Goal: Navigation & Orientation: Find specific page/section

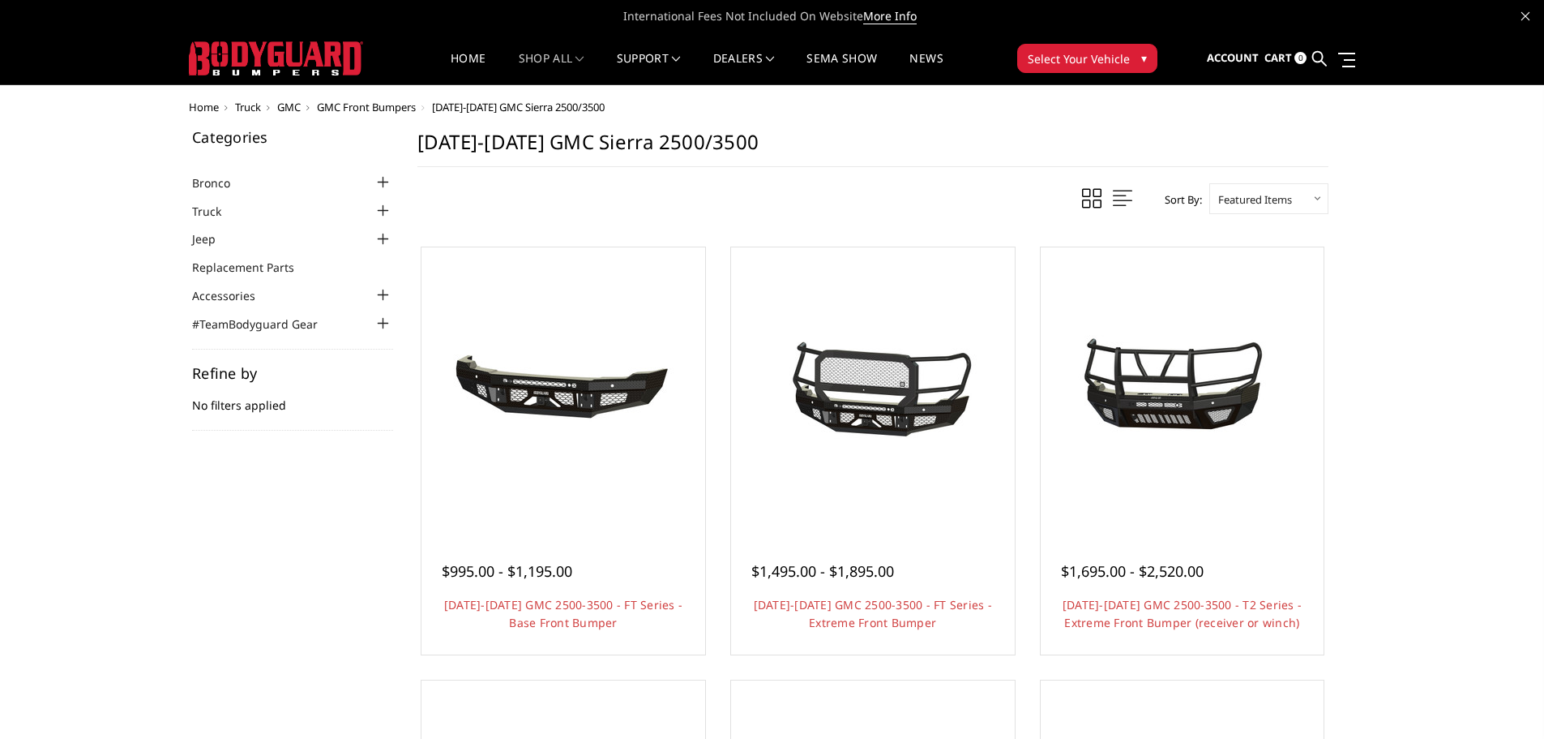
click at [400, 108] on span "GMC Front Bumpers" at bounding box center [366, 107] width 99 height 15
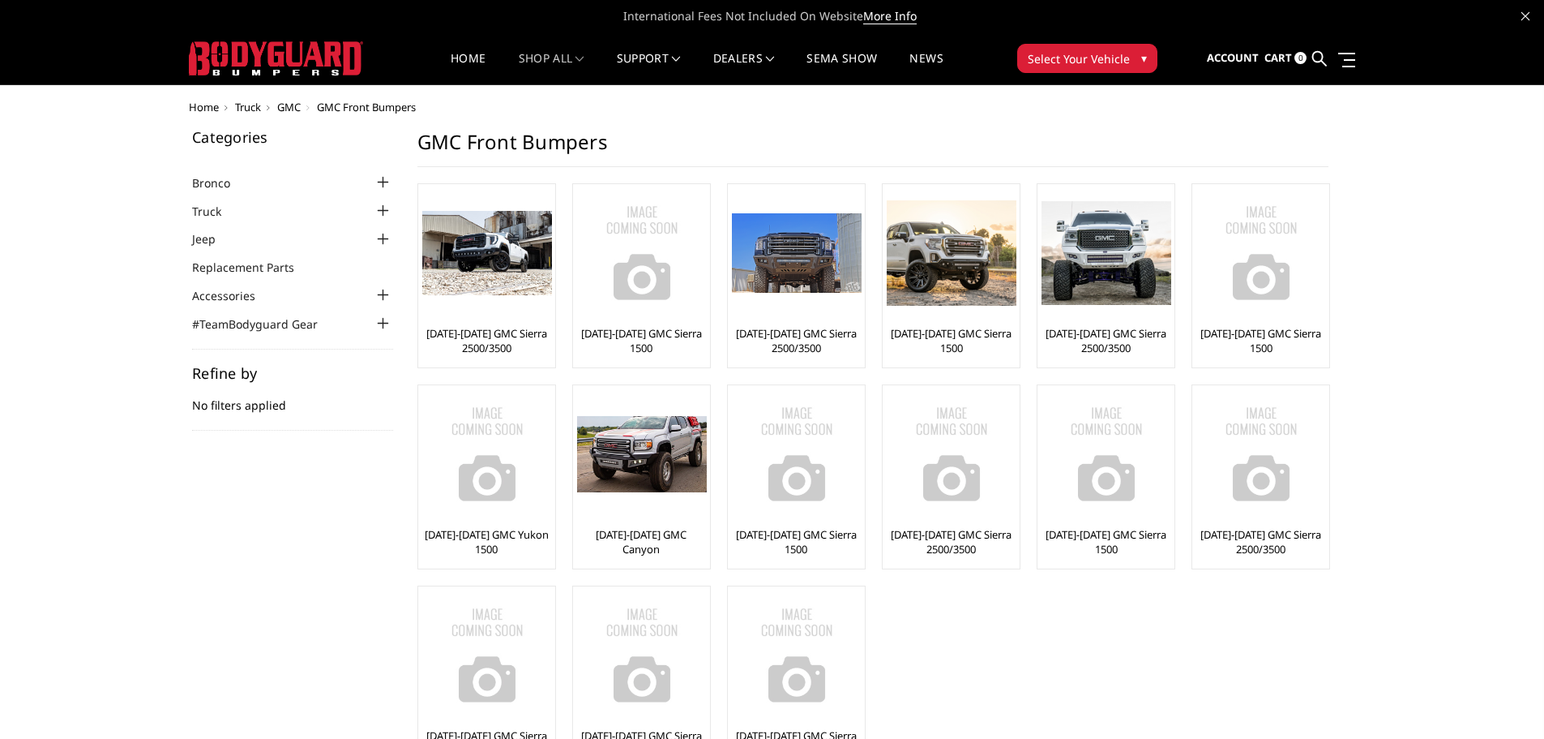
click at [290, 101] on body "International Fees Not Included On Website More Info Home shop all Bronco 2021-…" at bounding box center [772, 568] width 1544 height 1137
click at [290, 105] on span "GMC" at bounding box center [289, 107] width 24 height 15
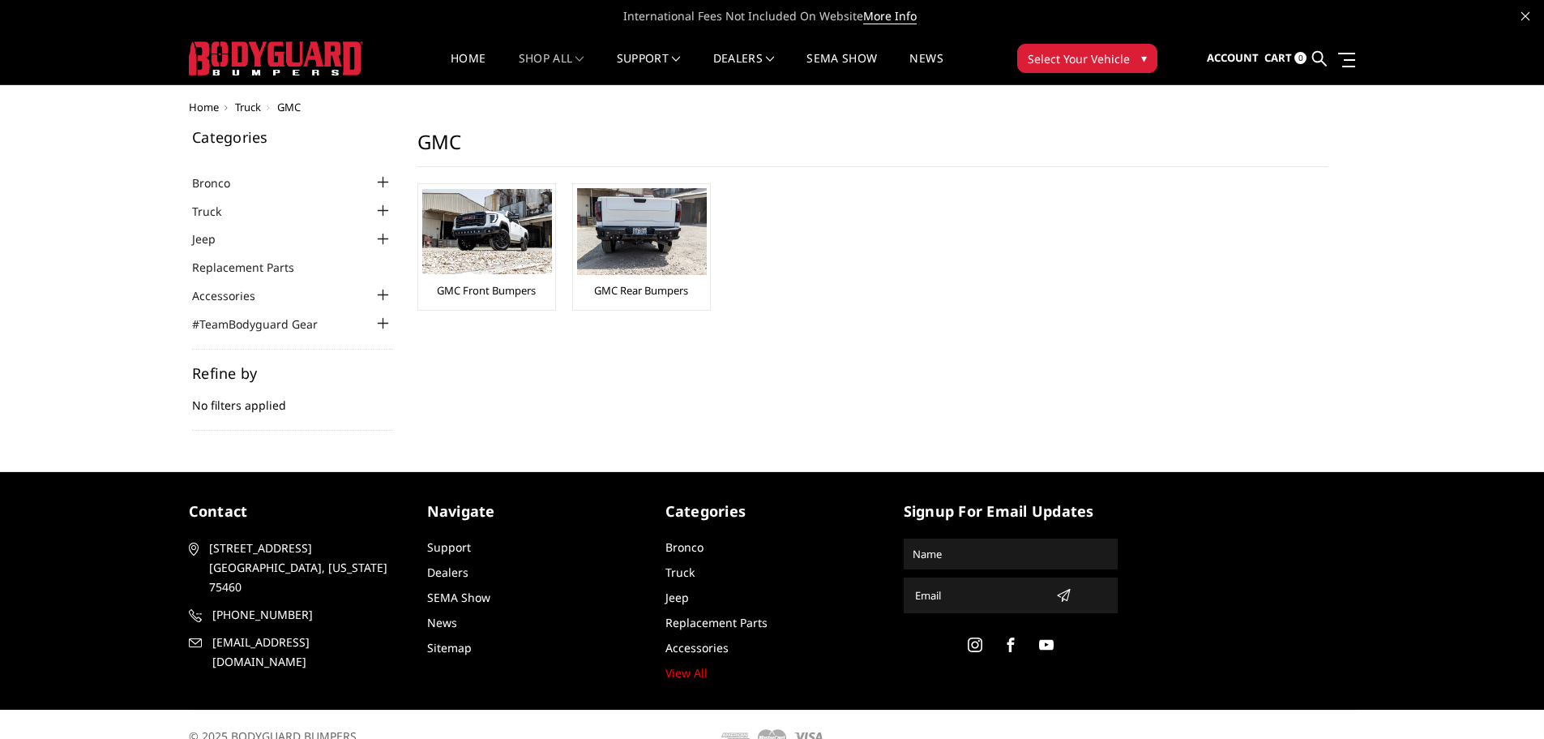
click at [383, 292] on div at bounding box center [383, 294] width 19 height 19
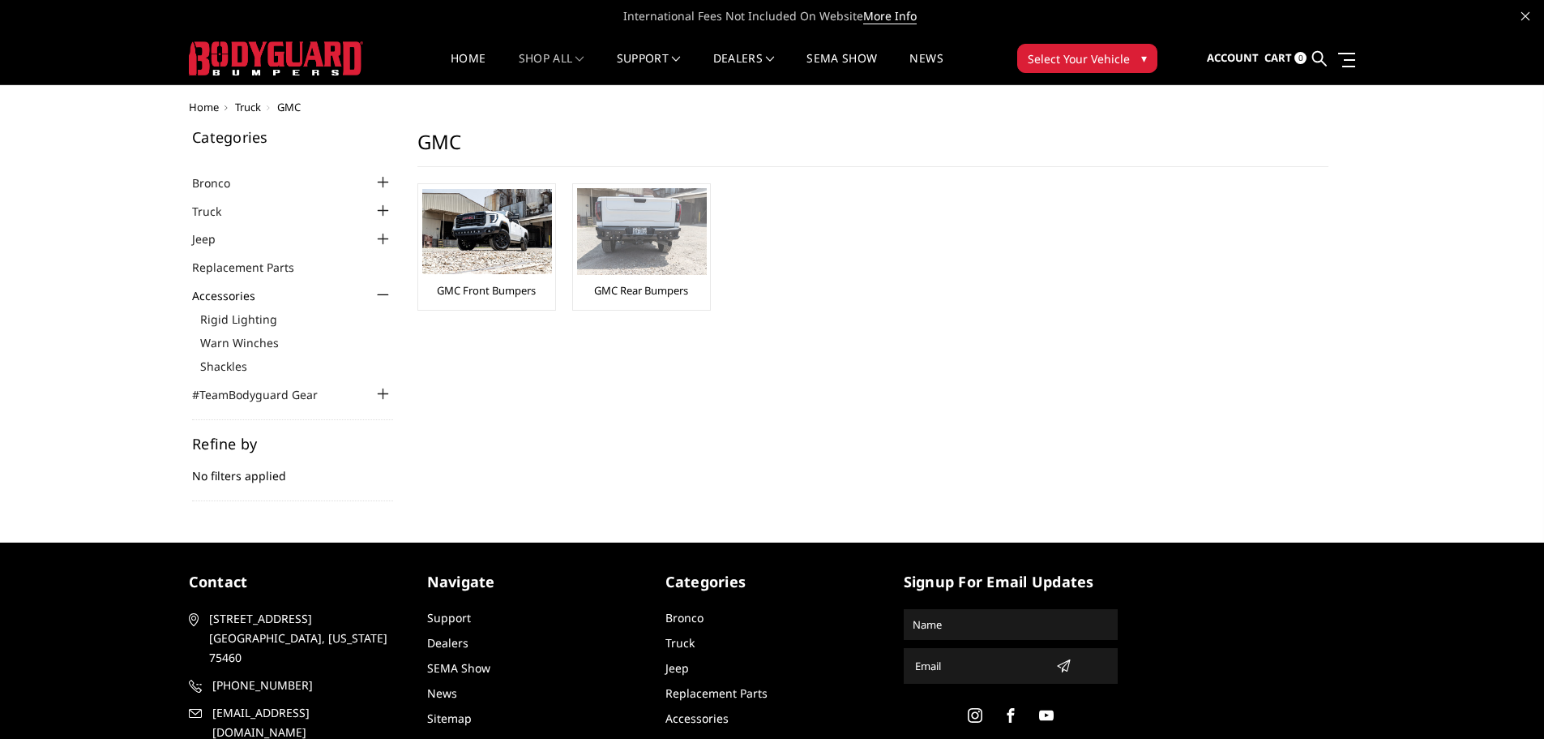
click at [658, 290] on link "GMC Rear Bumpers" at bounding box center [641, 290] width 94 height 15
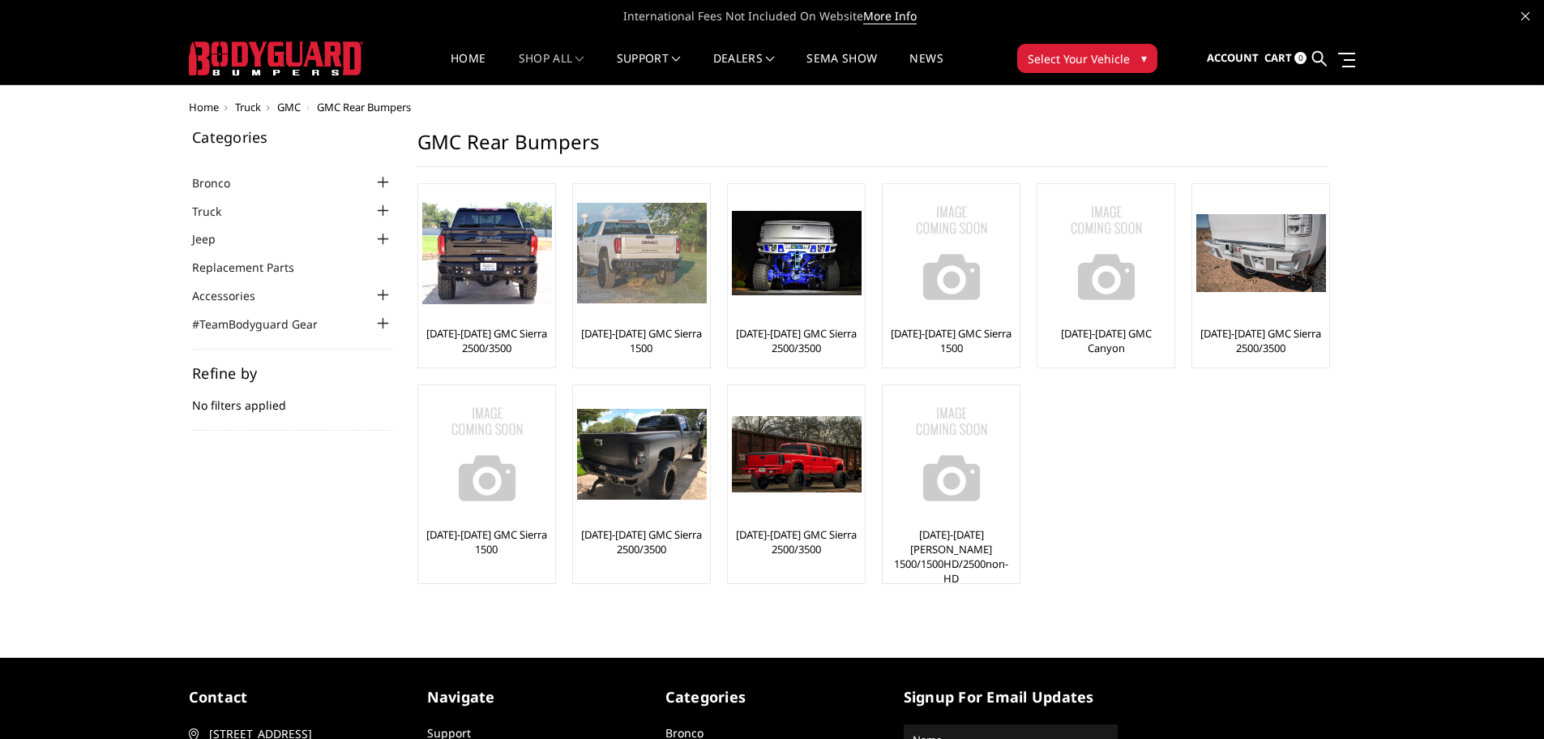
click at [644, 258] on img at bounding box center [642, 253] width 130 height 100
